Goal: Transaction & Acquisition: Book appointment/travel/reservation

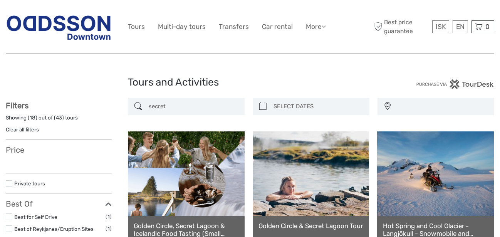
select select
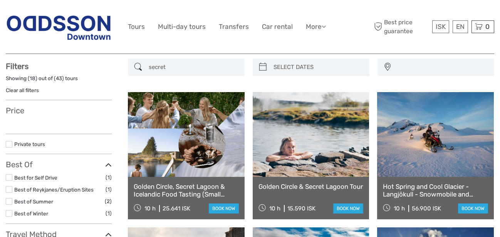
select select
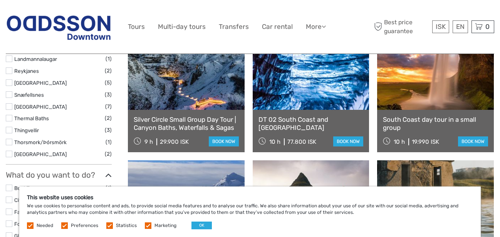
scroll to position [354, 0]
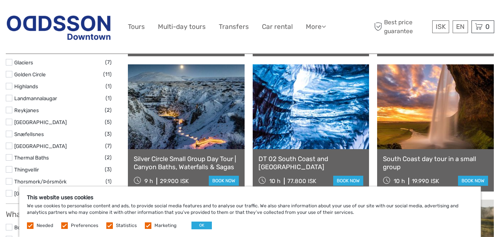
click at [425, 128] on link at bounding box center [435, 106] width 117 height 85
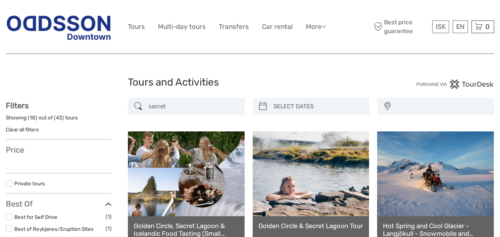
select select
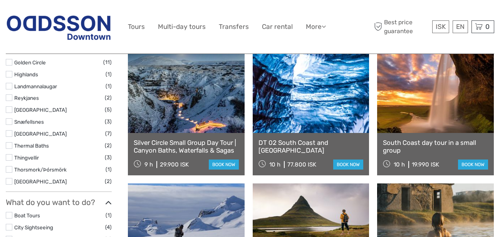
scroll to position [354, 0]
select select
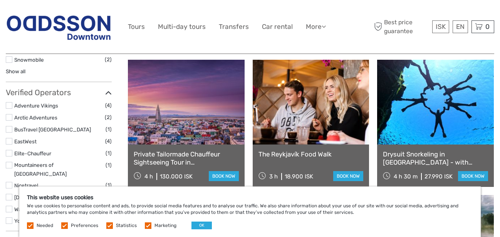
scroll to position [668, 0]
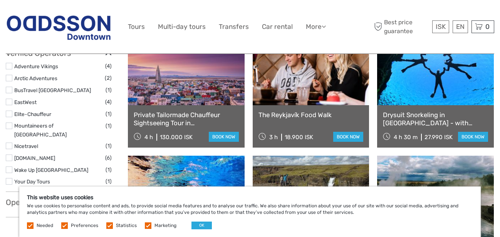
click at [145, 227] on label at bounding box center [148, 225] width 7 height 7
click at [0, 0] on input "checkbox" at bounding box center [0, 0] width 0 height 0
click at [197, 224] on button "OK" at bounding box center [202, 226] width 20 height 8
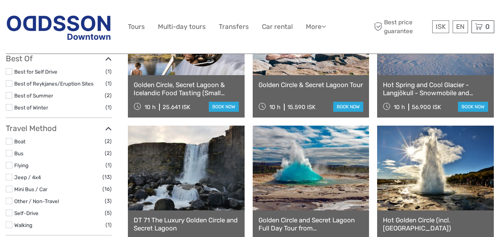
scroll to position [118, 0]
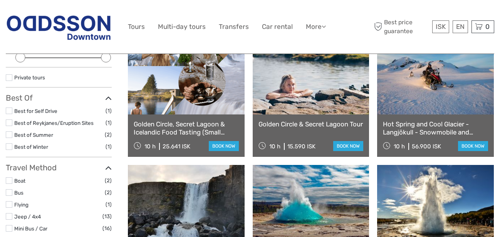
click at [293, 128] on link "Golden Circle & Secret Lagoon Tour" at bounding box center [311, 124] width 105 height 8
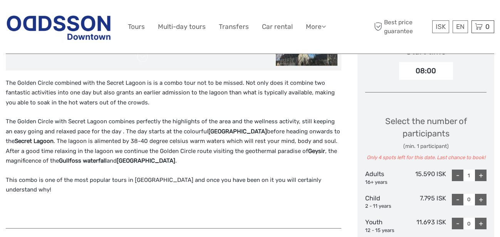
scroll to position [197, 0]
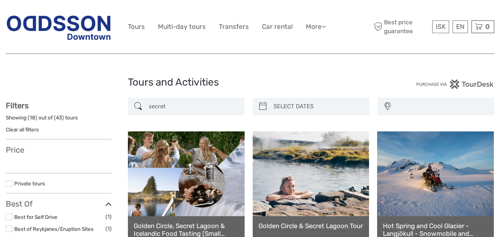
select select
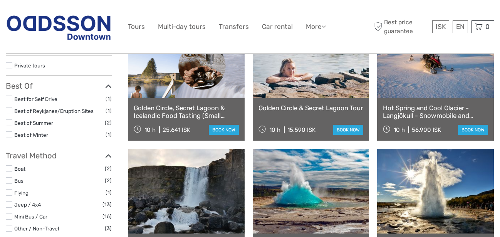
scroll to position [118, 0]
select select
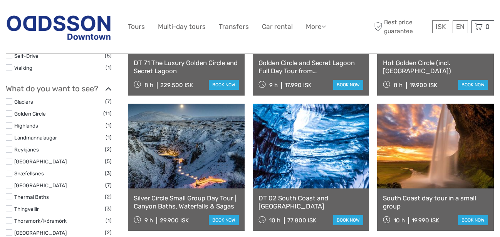
scroll to position [354, 0]
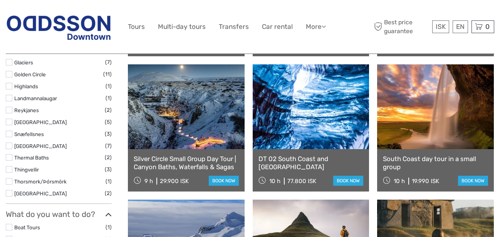
click at [295, 149] on link at bounding box center [311, 106] width 117 height 85
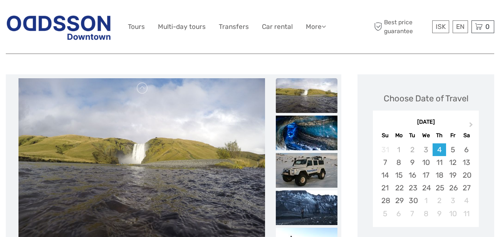
scroll to position [39, 0]
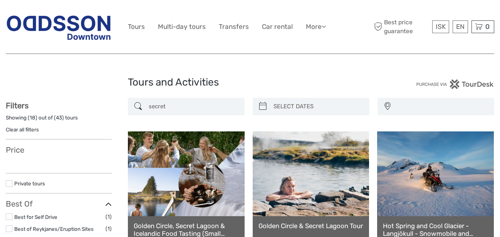
select select
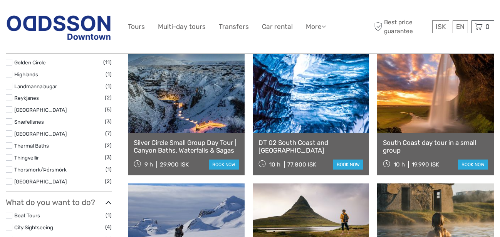
select select
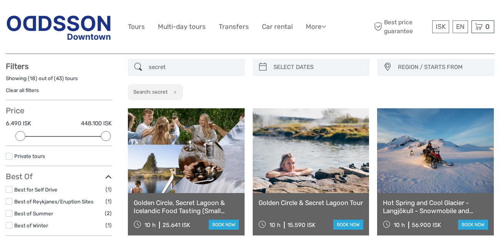
scroll to position [79, 0]
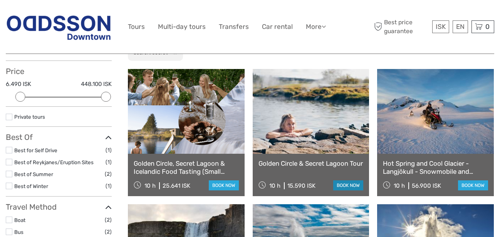
click at [343, 185] on link "book now" at bounding box center [348, 185] width 30 height 10
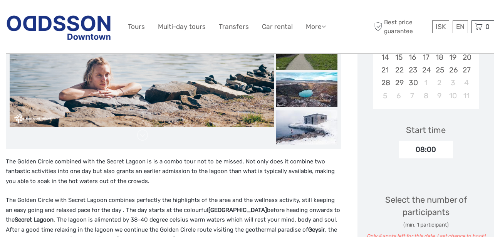
scroll to position [236, 0]
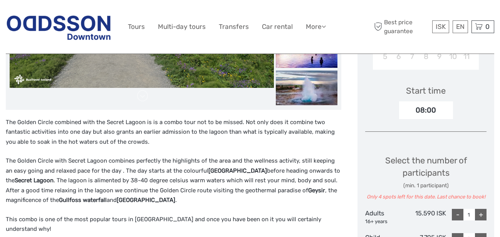
drag, startPoint x: 128, startPoint y: 133, endPoint x: 313, endPoint y: 142, distance: 185.2
click at [313, 142] on p "The Golden Circle combined with the Secret Lagoon is is a combo tour not to be …" at bounding box center [174, 133] width 336 height 30
click at [129, 151] on div "The Golden Circle combined with the Secret Lagoon is is a combo tour not to be …" at bounding box center [174, 189] width 336 height 143
drag, startPoint x: 97, startPoint y: 142, endPoint x: 149, endPoint y: 139, distance: 51.3
click at [149, 139] on p "The Golden Circle combined with the Secret Lagoon is is a combo tour not to be …" at bounding box center [174, 133] width 336 height 30
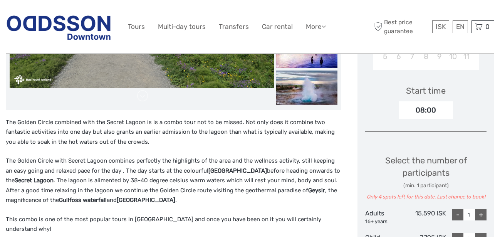
click at [163, 141] on p "The Golden Circle combined with the Secret Lagoon is is a combo tour not to be …" at bounding box center [174, 133] width 336 height 30
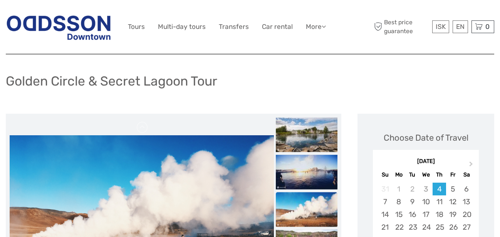
scroll to position [0, 0]
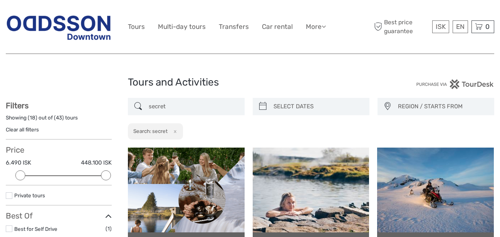
select select
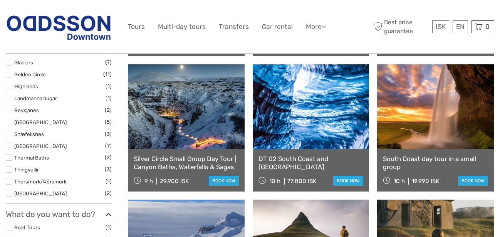
scroll to position [393, 0]
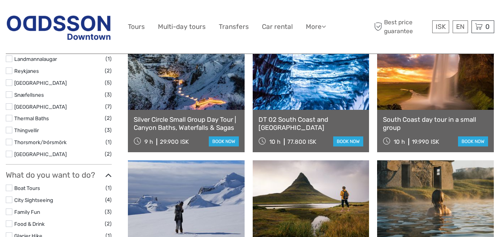
click at [430, 129] on link "South Coast day tour in a small group" at bounding box center [435, 124] width 105 height 16
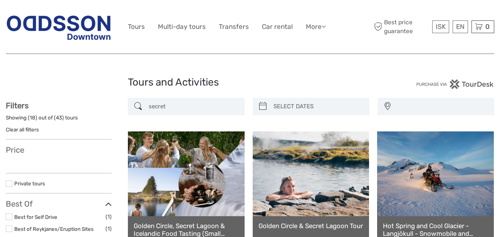
select select
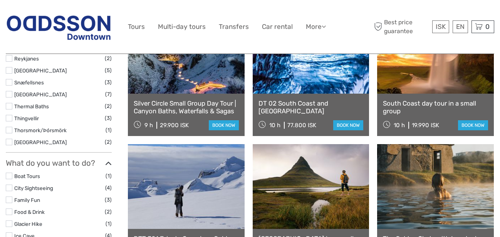
select select
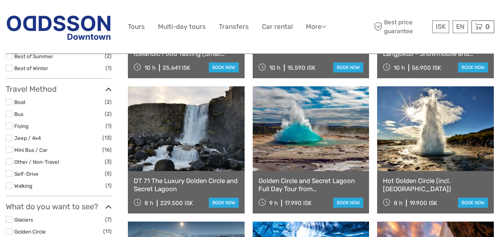
scroll to position [157, 0]
